Goal: Task Accomplishment & Management: Manage account settings

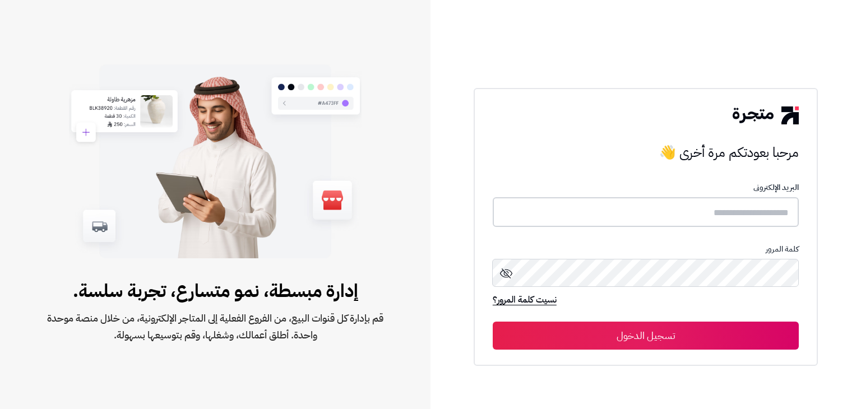
type input "*****"
click at [677, 332] on button "تسجيل الدخول" at bounding box center [646, 335] width 306 height 28
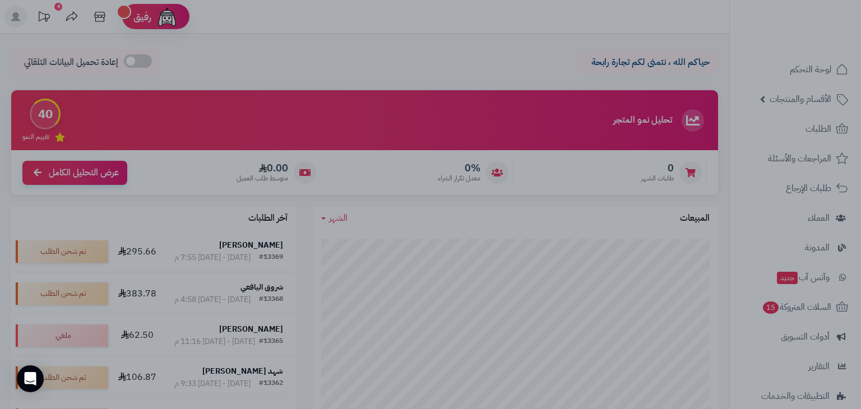
click at [676, 231] on div at bounding box center [430, 204] width 861 height 409
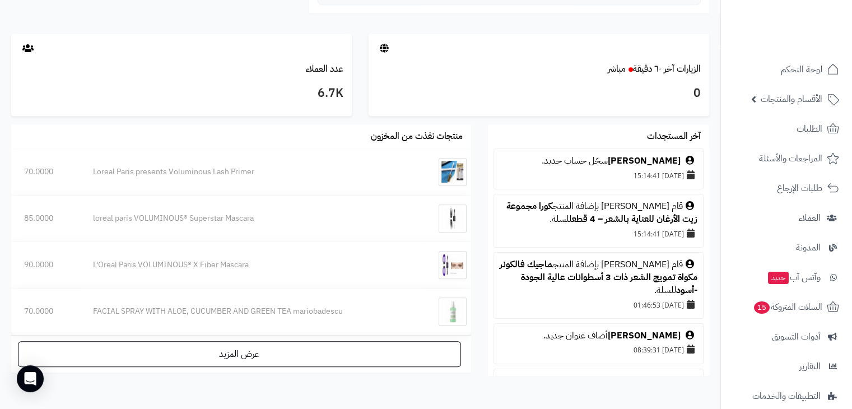
scroll to position [560, 0]
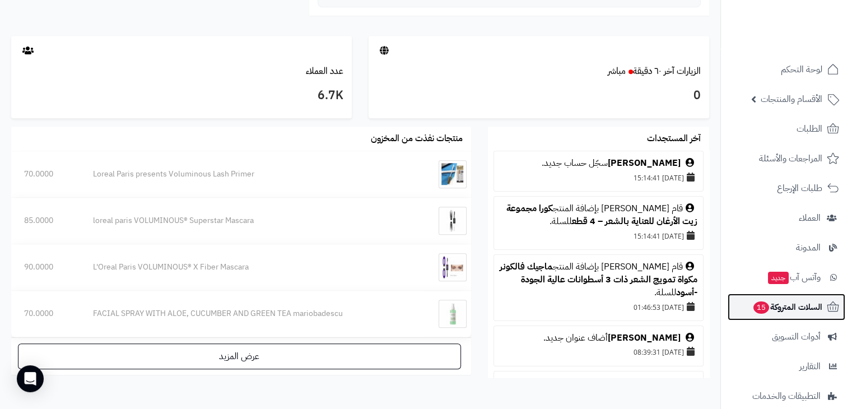
click at [807, 308] on span "السلات المتروكة 15" at bounding box center [788, 307] width 70 height 16
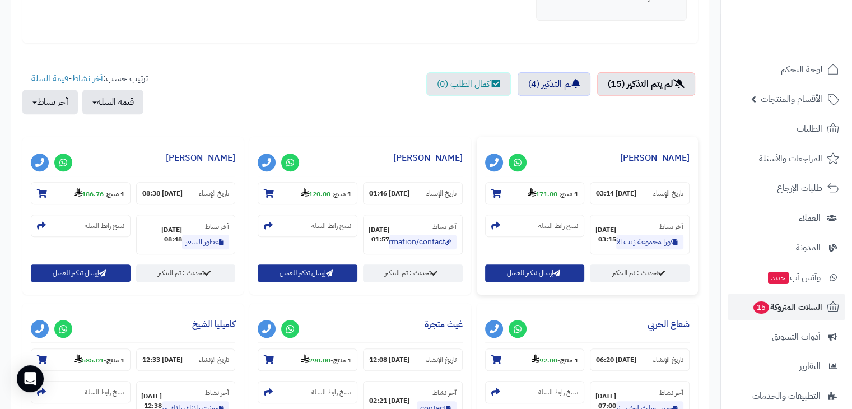
scroll to position [448, 0]
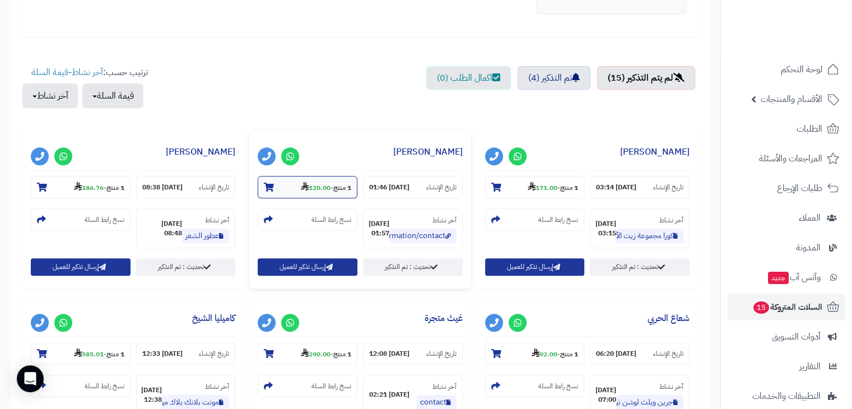
click at [268, 187] on icon at bounding box center [269, 187] width 10 height 9
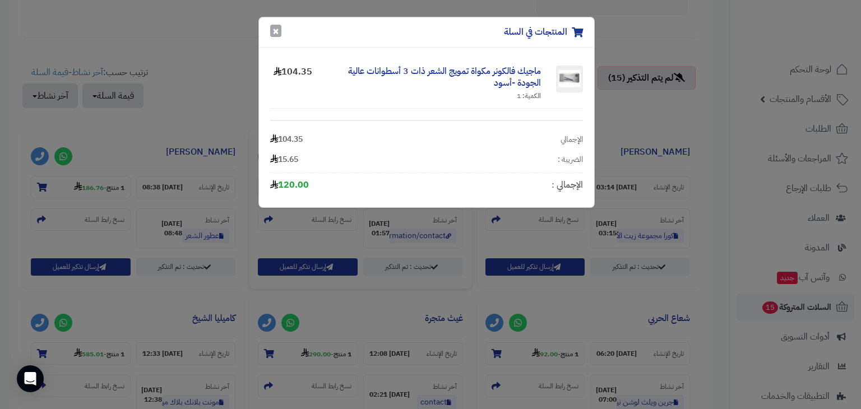
click at [273, 33] on button "×" at bounding box center [275, 31] width 11 height 12
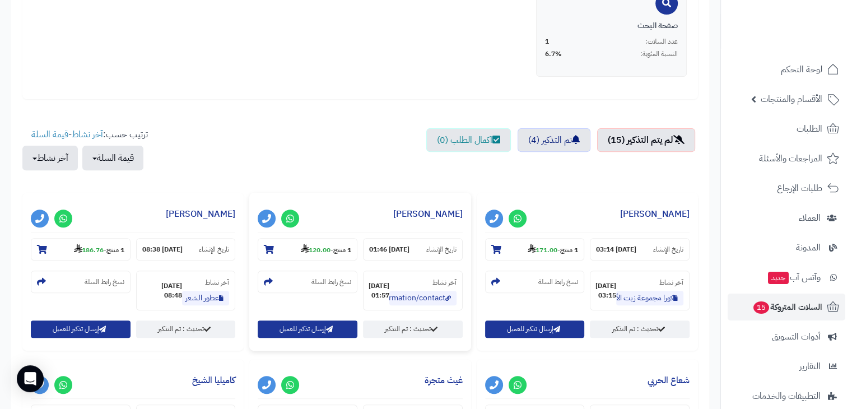
scroll to position [392, 0]
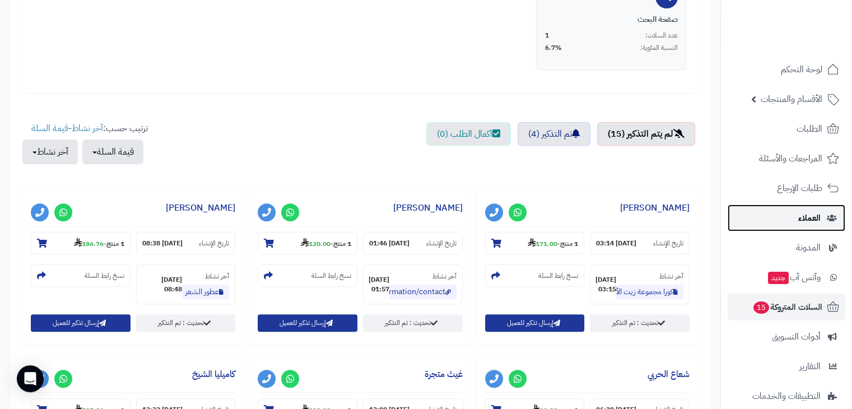
click at [808, 220] on span "العملاء" at bounding box center [810, 218] width 22 height 16
